Goal: Task Accomplishment & Management: Manage account settings

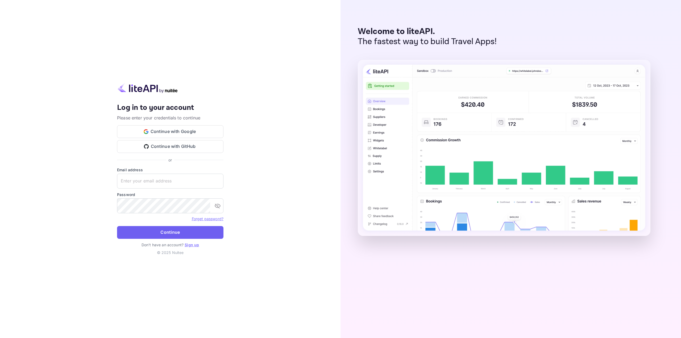
type input "[EMAIL_ADDRESS][DOMAIN_NAME]"
click at [167, 229] on button "Continue" at bounding box center [170, 232] width 106 height 13
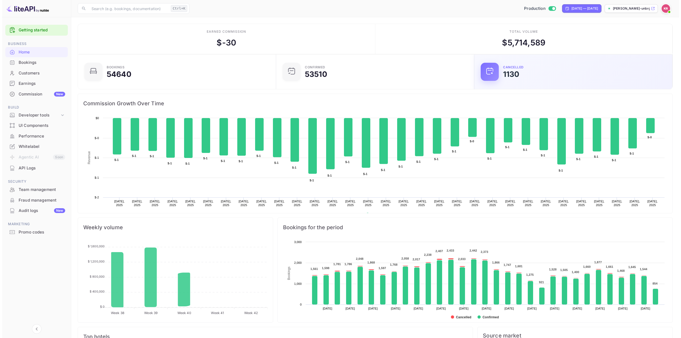
scroll to position [82, 191]
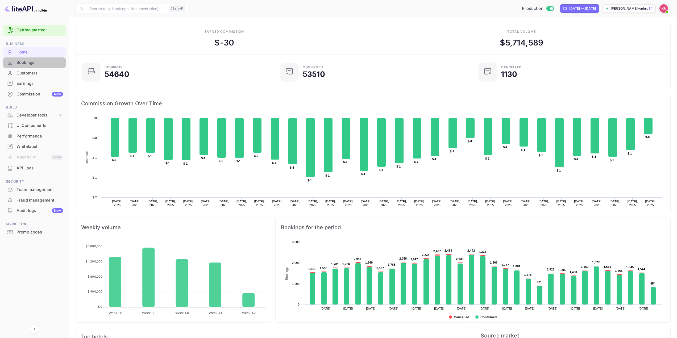
click at [26, 61] on div "Bookings" at bounding box center [39, 63] width 47 height 6
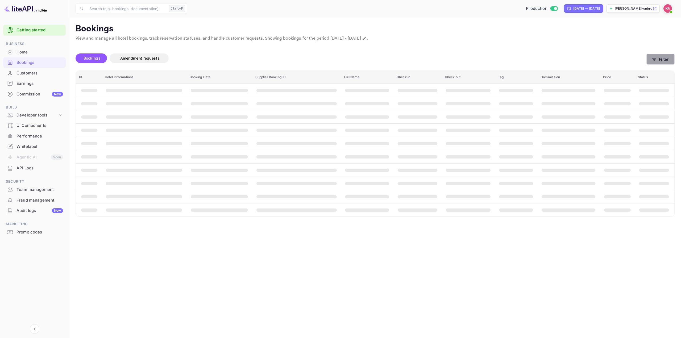
click at [664, 60] on button "Filter" at bounding box center [660, 59] width 28 height 11
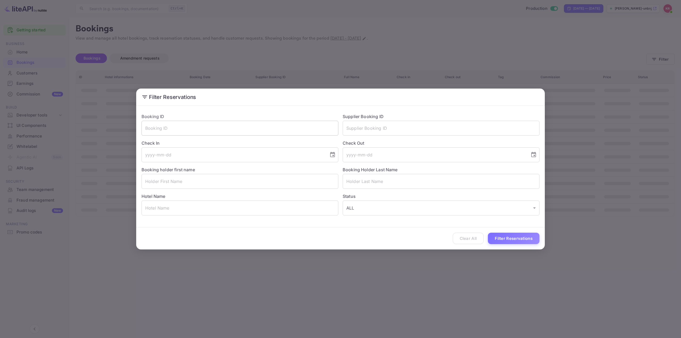
click at [207, 128] on input "text" at bounding box center [239, 128] width 197 height 15
paste input "nu_hKHAXA"
type input "nu_hKHAXA"
click at [505, 236] on button "Filter Reservations" at bounding box center [514, 238] width 52 height 11
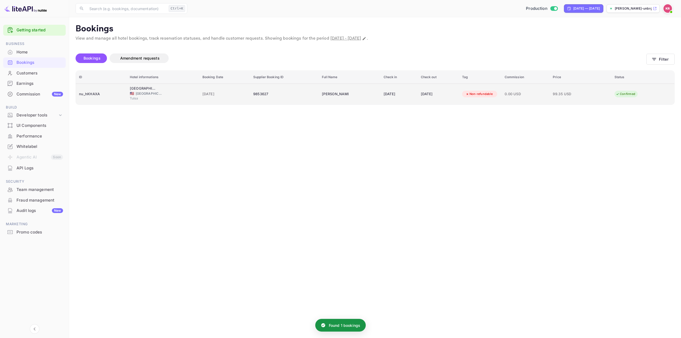
click at [361, 94] on td "[PERSON_NAME]" at bounding box center [349, 94] width 61 height 21
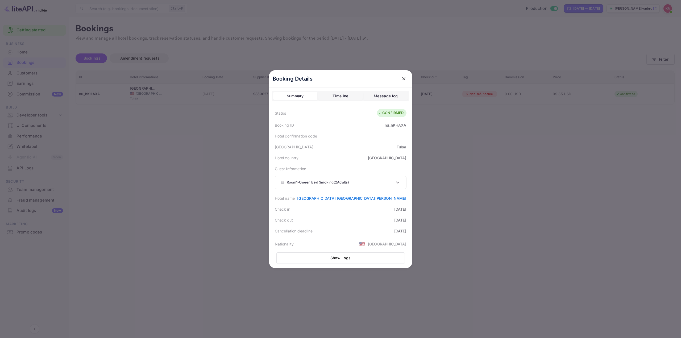
click at [394, 182] on icon at bounding box center [397, 182] width 6 height 6
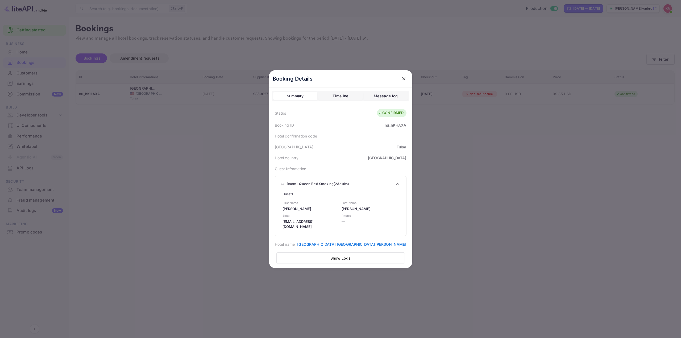
click at [394, 182] on icon at bounding box center [397, 184] width 6 height 6
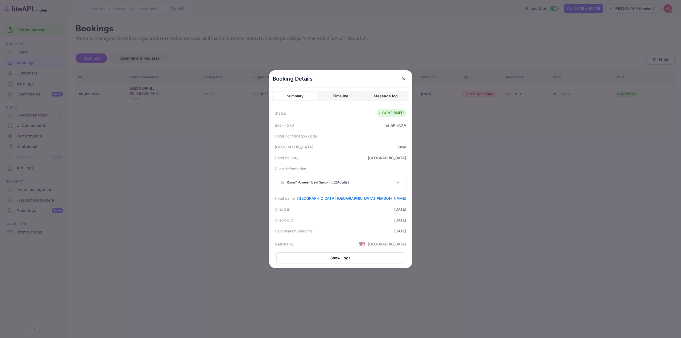
click at [29, 83] on div at bounding box center [340, 169] width 681 height 338
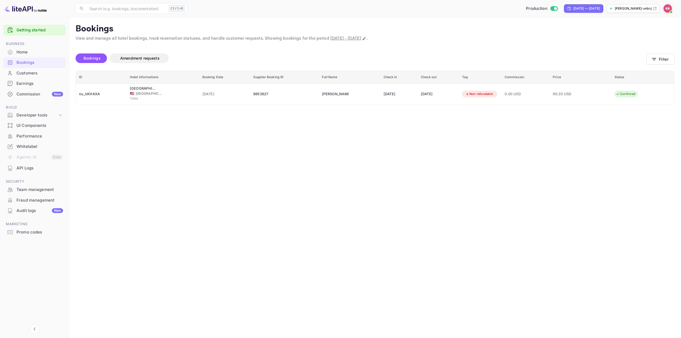
click at [31, 59] on div "Bookings" at bounding box center [34, 62] width 62 height 10
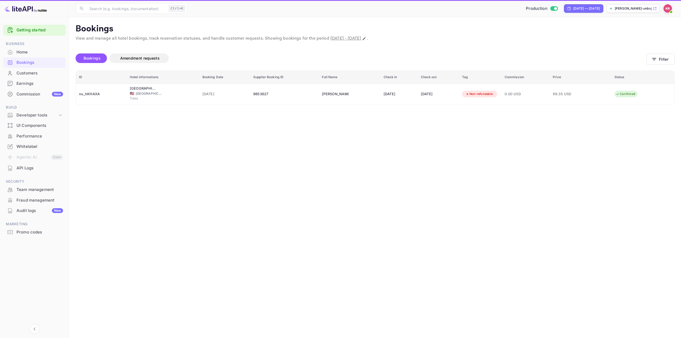
click at [33, 61] on div "Bookings" at bounding box center [39, 63] width 47 height 6
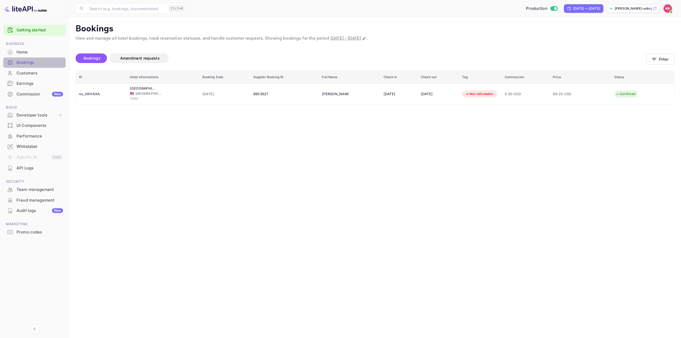
click at [33, 61] on div "Bookings" at bounding box center [39, 63] width 47 height 6
click at [33, 62] on div "Bookings" at bounding box center [39, 63] width 47 height 6
click at [661, 60] on button "Filter" at bounding box center [660, 59] width 28 height 11
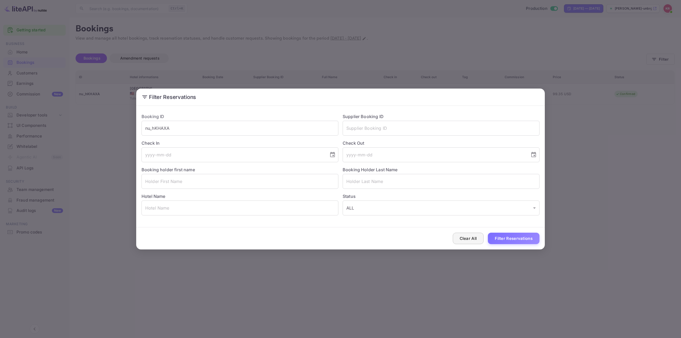
click at [462, 236] on button "Clear All" at bounding box center [468, 238] width 31 height 11
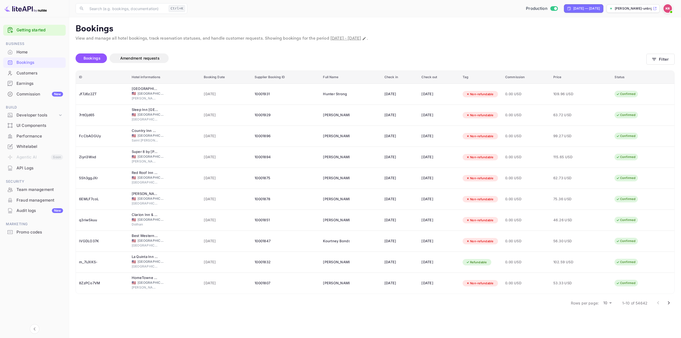
click at [390, 93] on div "[DATE]" at bounding box center [399, 94] width 31 height 9
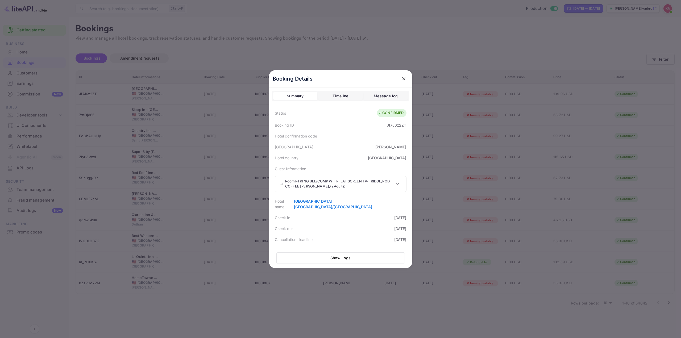
click at [364, 184] on p "Room 1 - 1 KING BED,COMP WIFI-FLAT SCREEN TV-FRIDGE,POD COFFEE [PERSON_NAME], (…" at bounding box center [339, 184] width 109 height 10
click at [199, 177] on div at bounding box center [340, 169] width 681 height 338
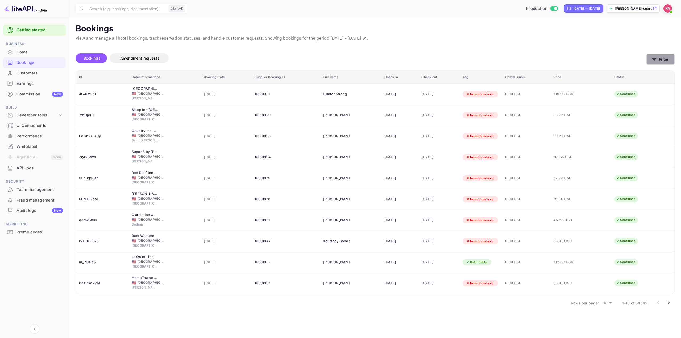
click at [661, 57] on button "Filter" at bounding box center [660, 59] width 28 height 11
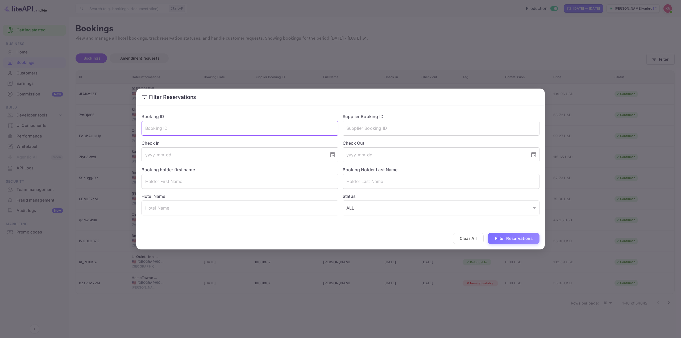
click at [305, 128] on input "text" at bounding box center [239, 128] width 197 height 15
paste input "yYdpntqBu"
type input "yYdpntqBu"
click at [505, 241] on button "Filter Reservations" at bounding box center [514, 238] width 52 height 11
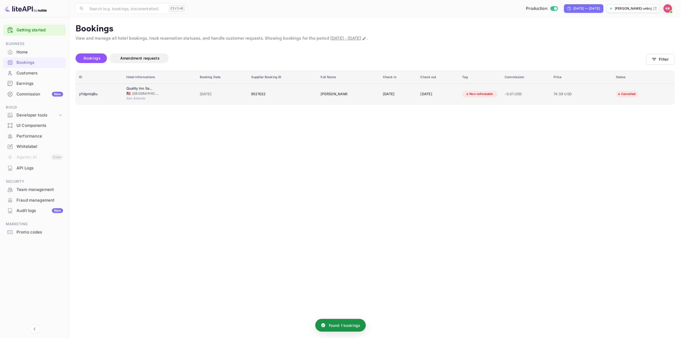
click at [564, 94] on span "74.59 USD" at bounding box center [566, 94] width 27 height 6
